Goal: Use online tool/utility

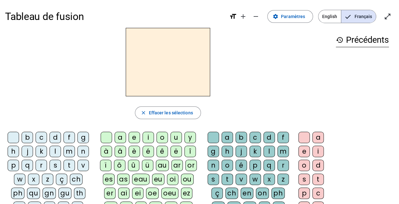
click at [36, 192] on div "qu" at bounding box center [33, 193] width 13 height 11
click at [149, 137] on div "i" at bounding box center [147, 137] width 11 height 11
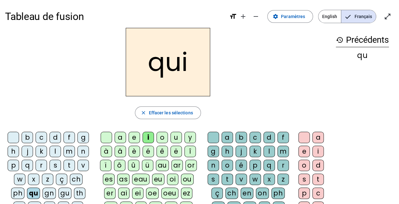
click at [53, 164] on div "s" at bounding box center [54, 165] width 11 height 11
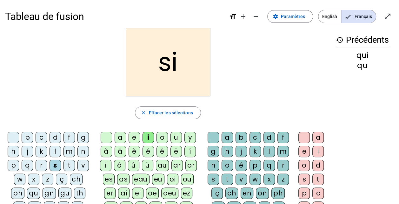
click at [85, 150] on div "n" at bounding box center [82, 151] width 11 height 11
click at [131, 136] on div "e" at bounding box center [133, 137] width 11 height 11
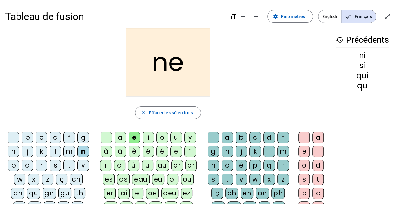
click at [71, 168] on div "t" at bounding box center [68, 165] width 11 height 11
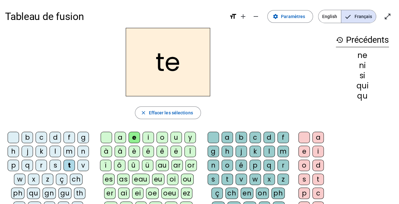
click at [52, 138] on div "d" at bounding box center [54, 137] width 11 height 11
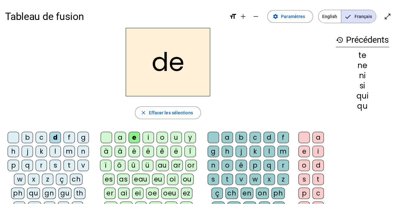
click at [176, 138] on div "u" at bounding box center [175, 137] width 11 height 11
click at [53, 167] on div "s" at bounding box center [54, 165] width 11 height 11
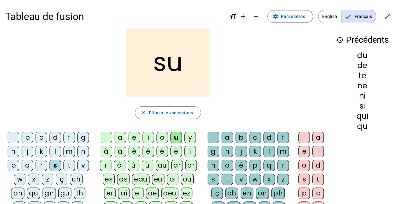
click at [56, 150] on div "l" at bounding box center [54, 151] width 11 height 11
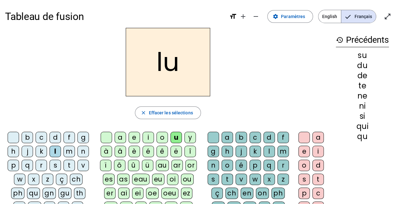
click at [68, 164] on div "t" at bounding box center [68, 165] width 11 height 11
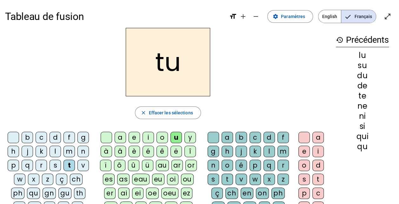
click at [120, 138] on div "a" at bounding box center [120, 137] width 11 height 11
click at [57, 166] on div "s" at bounding box center [54, 165] width 11 height 11
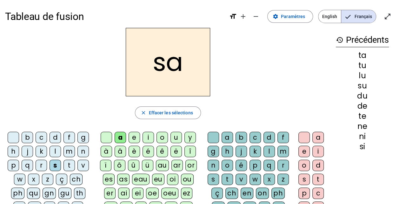
click at [71, 153] on div "m" at bounding box center [68, 151] width 11 height 11
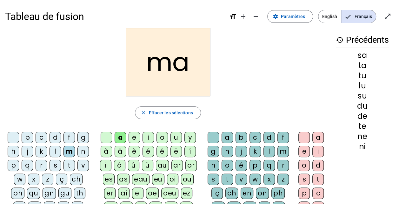
click at [132, 139] on div "e" at bounding box center [133, 137] width 11 height 11
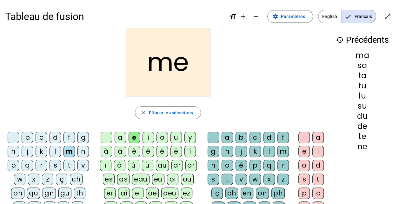
click at [56, 133] on div "d" at bounding box center [54, 137] width 11 height 11
